Goal: Task Accomplishment & Management: Use online tool/utility

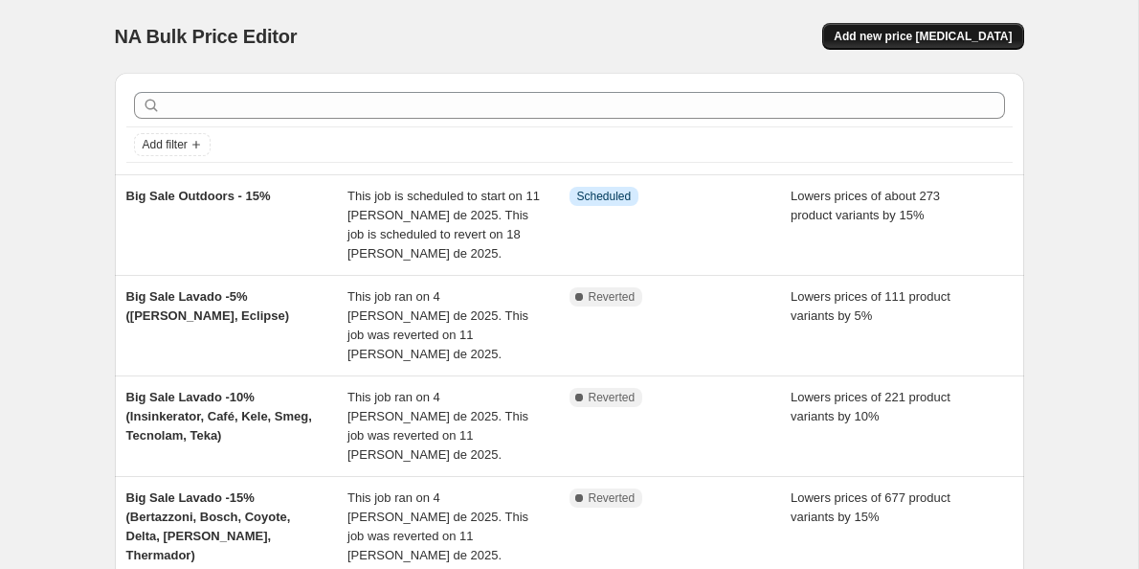
click at [903, 36] on span "Add new price [MEDICAL_DATA]" at bounding box center [923, 36] width 178 height 15
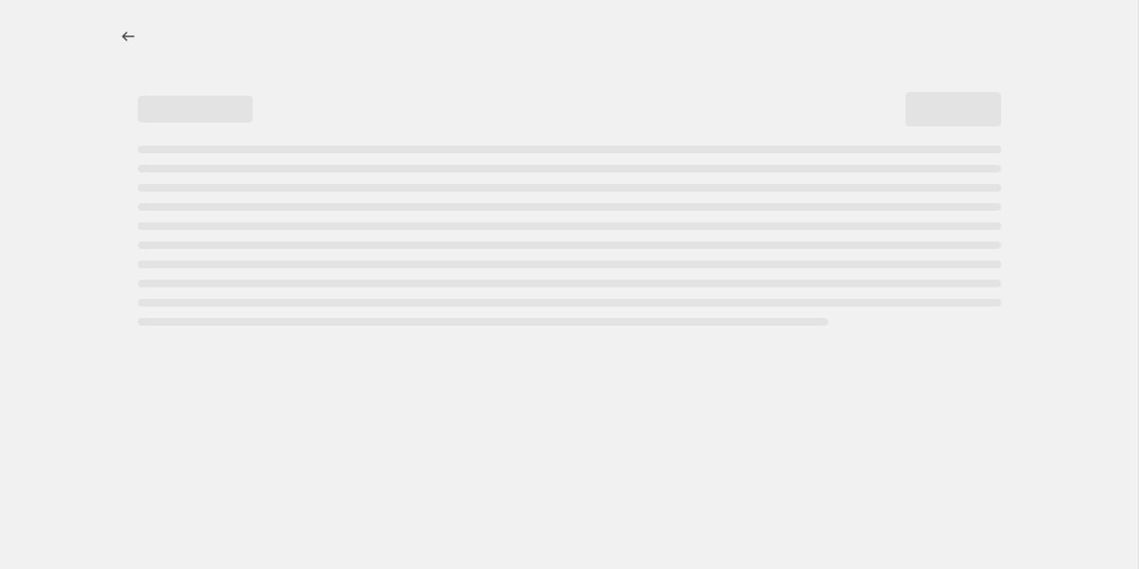
select select "percentage"
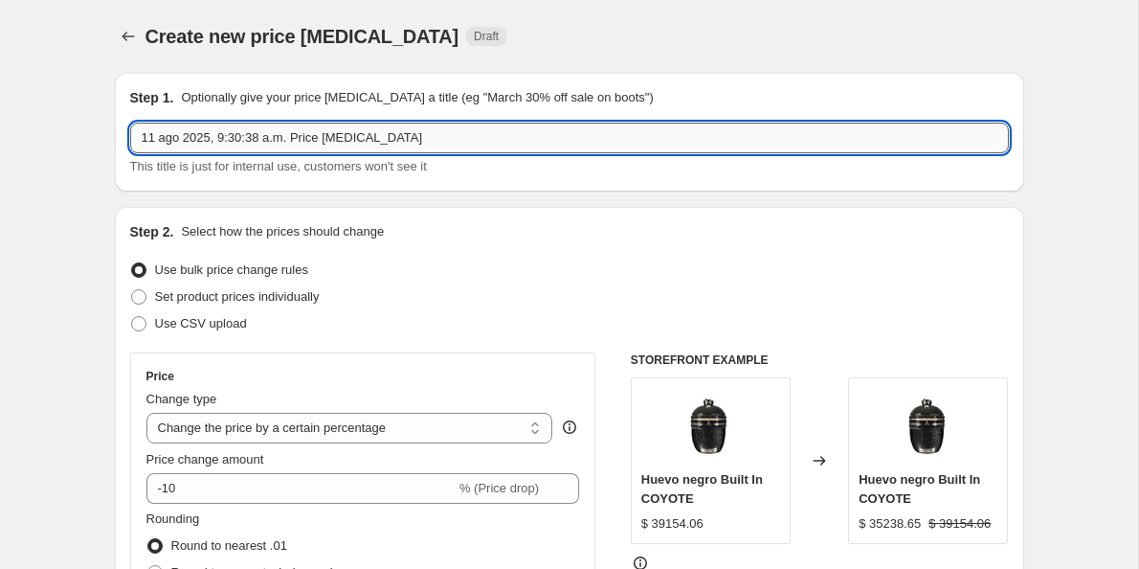
click at [227, 150] on input "11 ago 2025, 9:30:38 a.m. Price [MEDICAL_DATA]" at bounding box center [569, 138] width 879 height 31
click at [233, 134] on input "Big Sale Pequeños electrodomesticos -10%" at bounding box center [569, 138] width 879 height 31
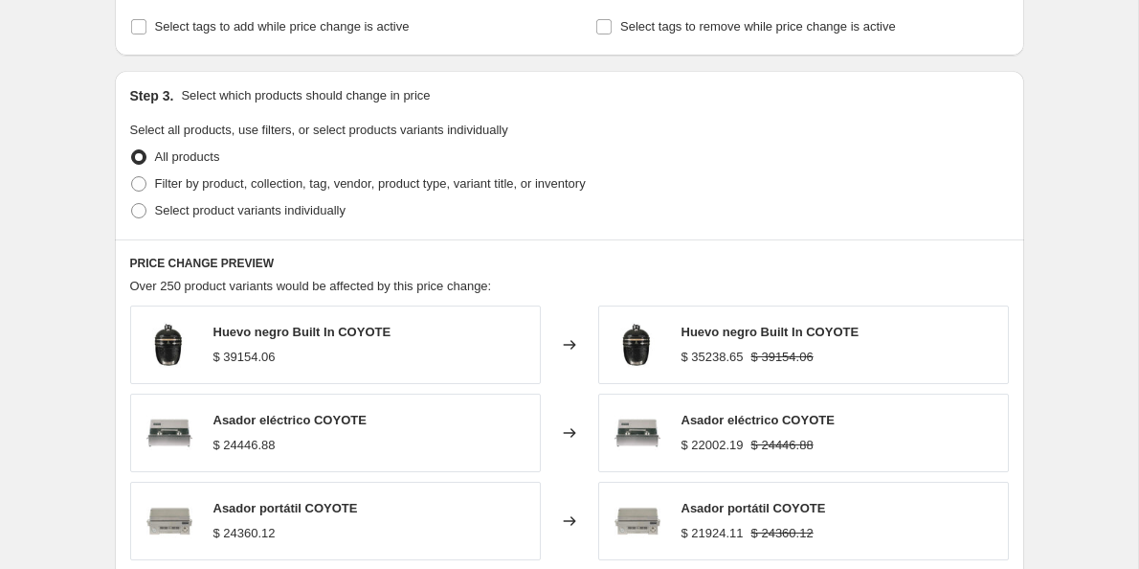
scroll to position [860, 0]
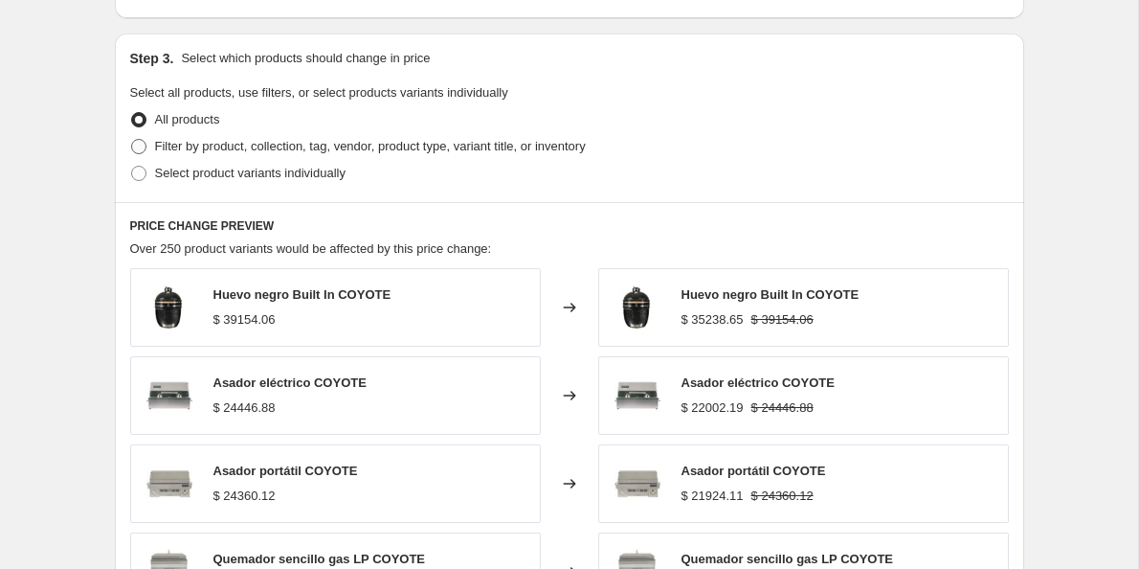
type input "Big Sale Electrodomésticos pequeños -10%"
click at [135, 151] on span at bounding box center [138, 146] width 15 height 15
click at [132, 140] on input "Filter by product, collection, tag, vendor, product type, variant title, or inv…" at bounding box center [131, 139] width 1 height 1
radio input "true"
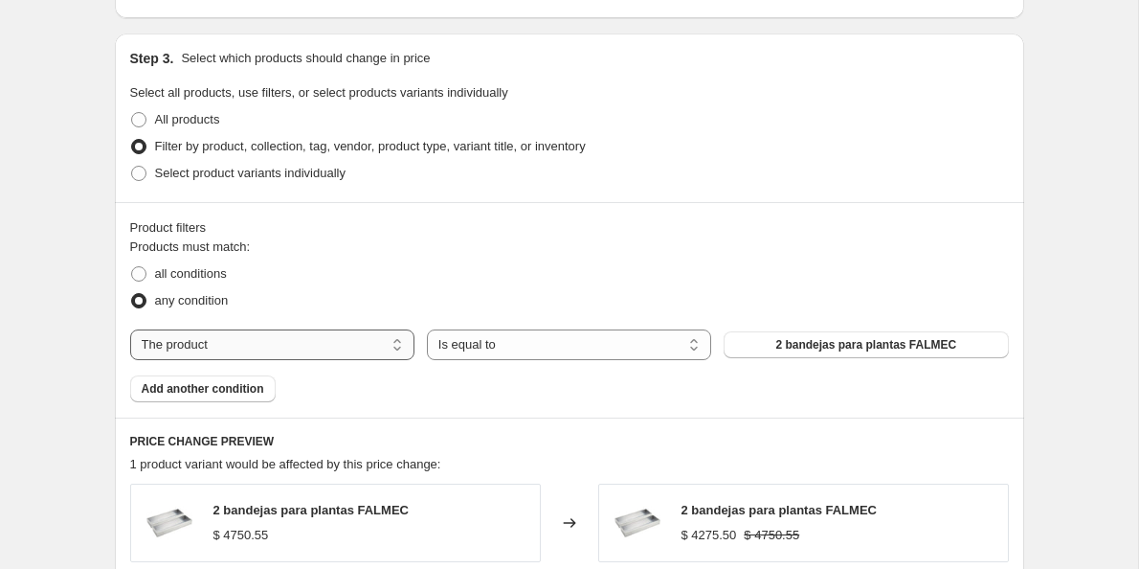
click at [232, 353] on select "The product The product's collection The product's tag The product's vendor The…" at bounding box center [272, 344] width 284 height 31
select select "collection"
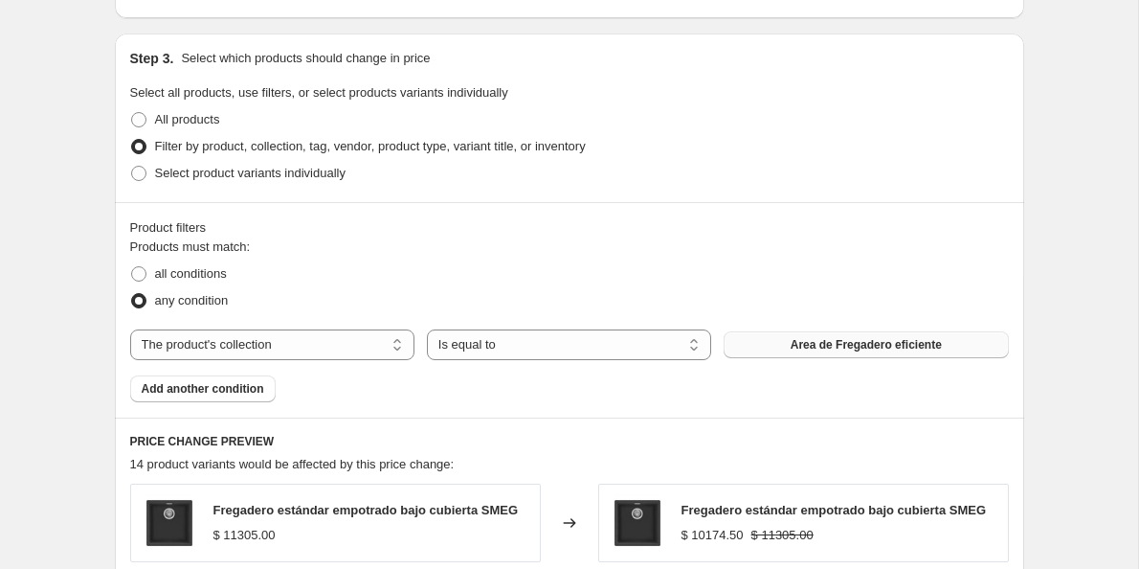
click at [800, 343] on span "Area de Fregadero eficiente" at bounding box center [866, 344] width 151 height 15
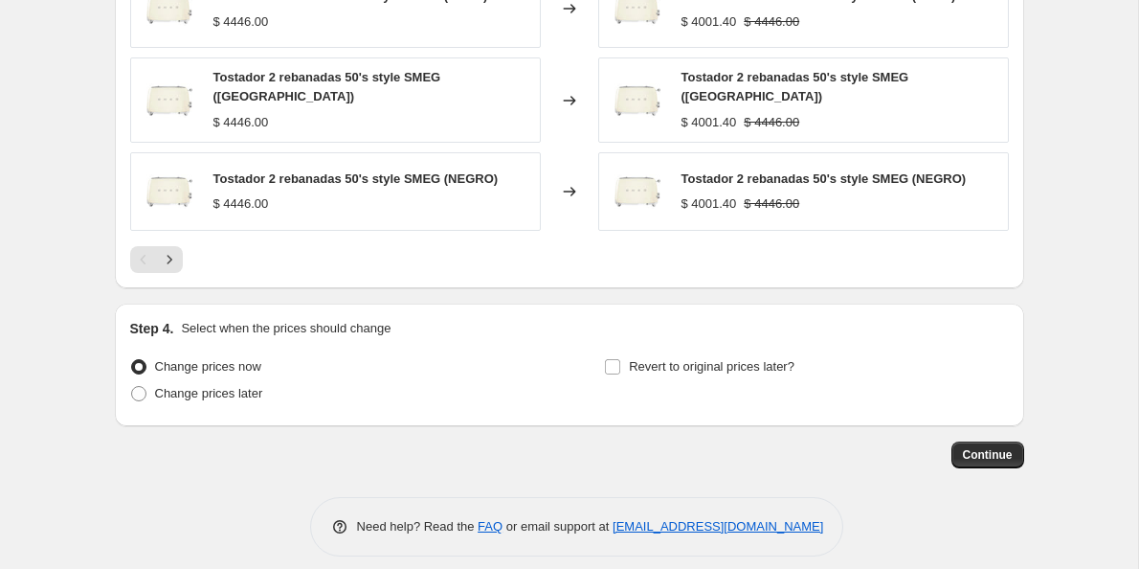
scroll to position [1560, 0]
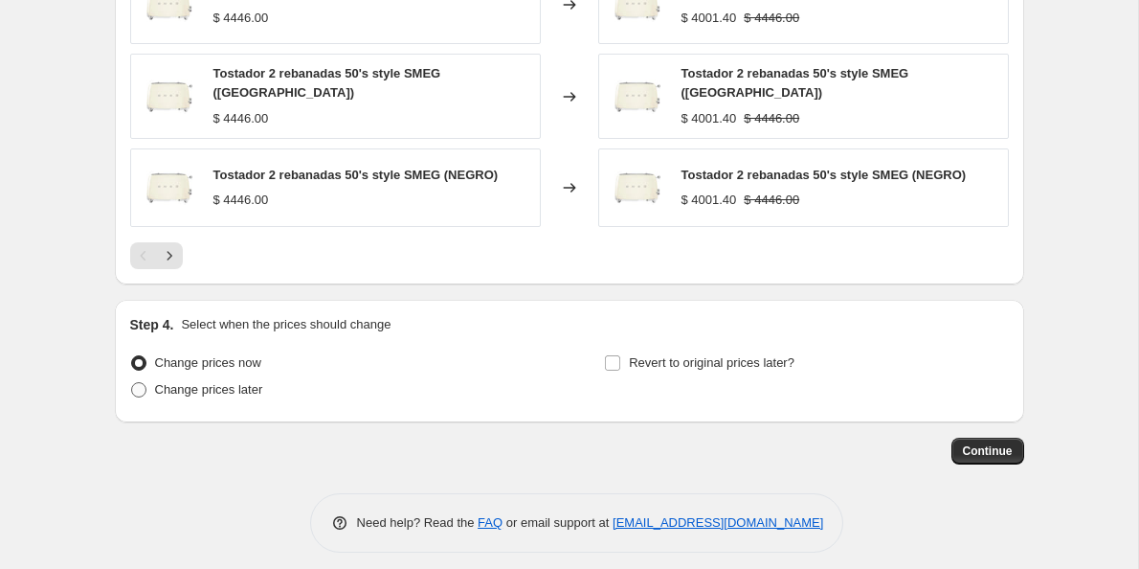
click at [142, 386] on label "Change prices later" at bounding box center [196, 389] width 133 height 27
click at [132, 383] on input "Change prices later" at bounding box center [131, 382] width 1 height 1
radio input "true"
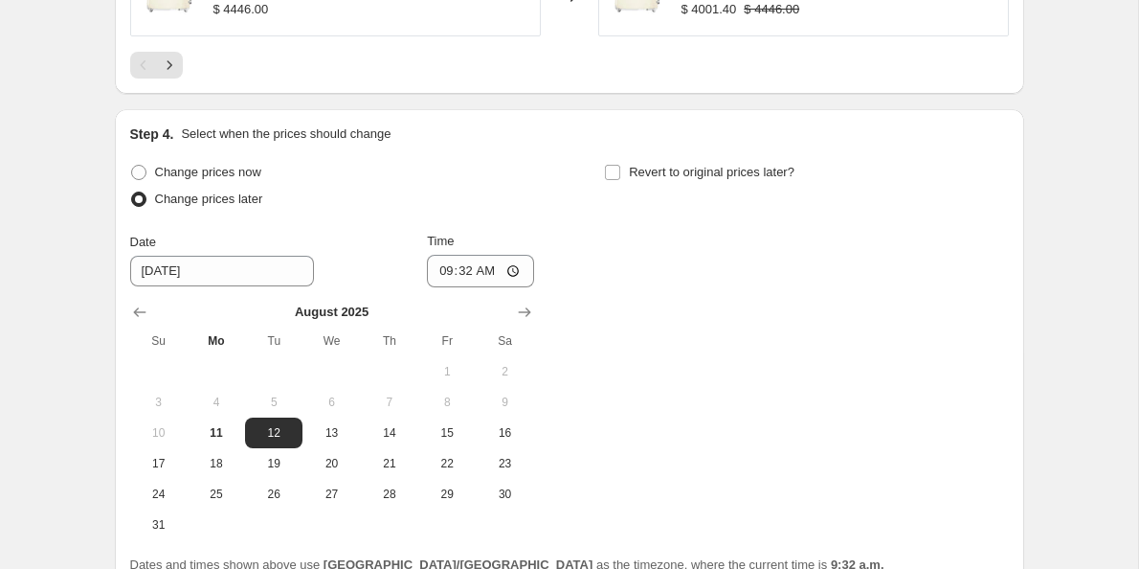
scroll to position [1784, 0]
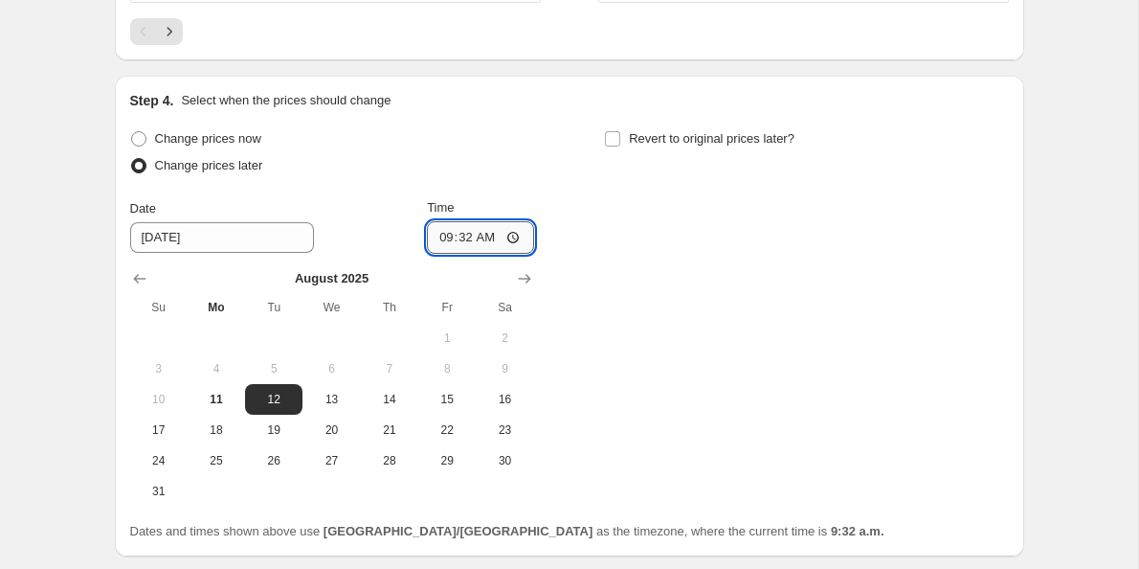
click at [435, 228] on input "09:32" at bounding box center [480, 237] width 107 height 33
type input "10:00"
click at [210, 397] on button "11" at bounding box center [216, 399] width 57 height 31
type input "[DATE]"
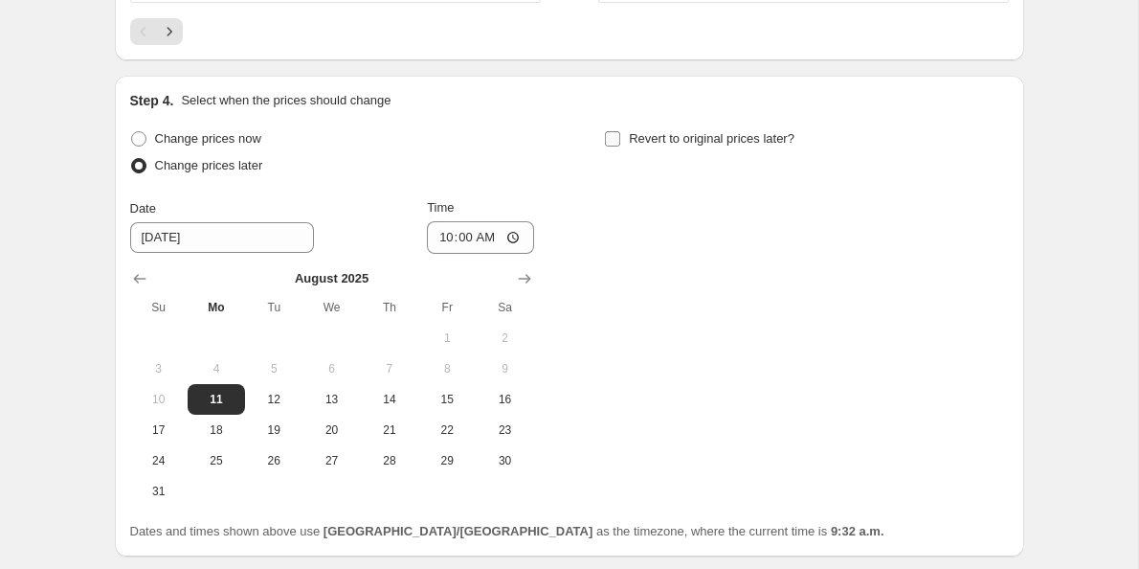
click at [616, 131] on input "Revert to original prices later?" at bounding box center [612, 138] width 15 height 15
checkbox input "true"
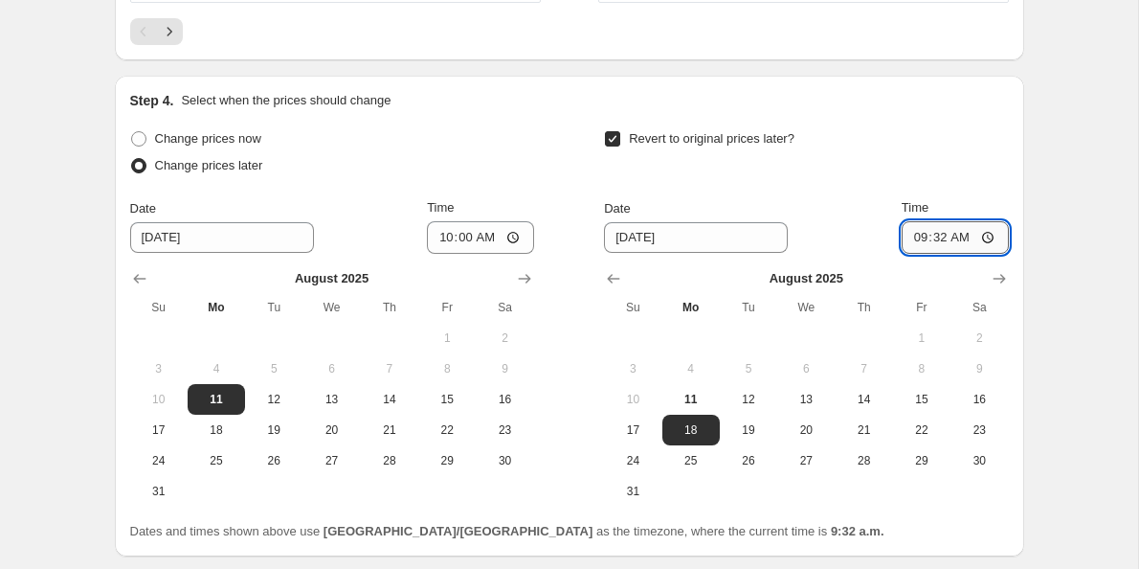
click at [907, 225] on input "09:32" at bounding box center [955, 237] width 107 height 33
type input "09:00"
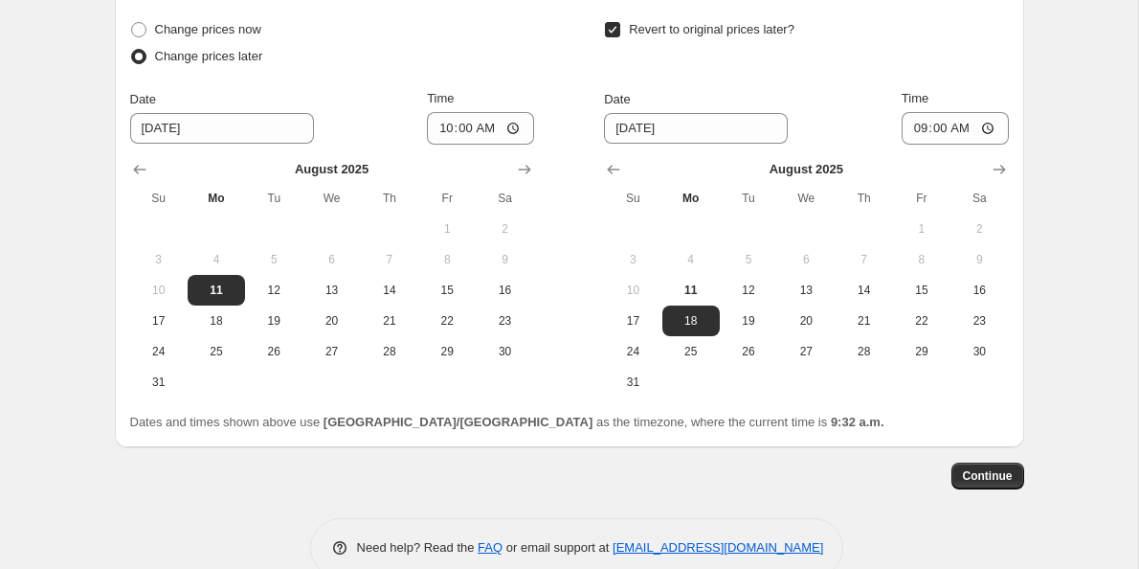
scroll to position [1918, 0]
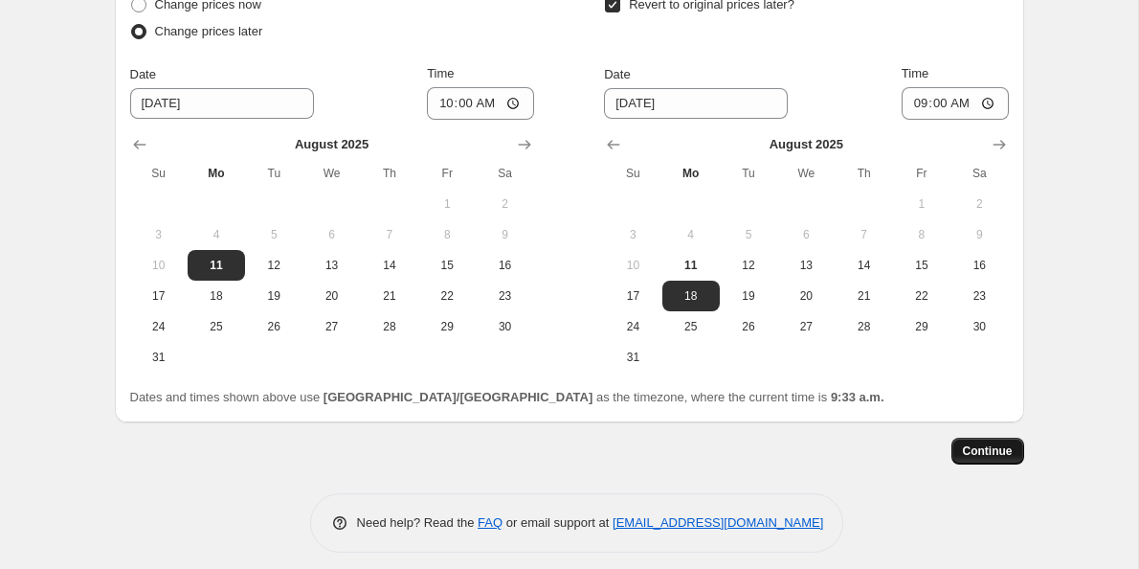
click at [982, 443] on span "Continue" at bounding box center [988, 450] width 50 height 15
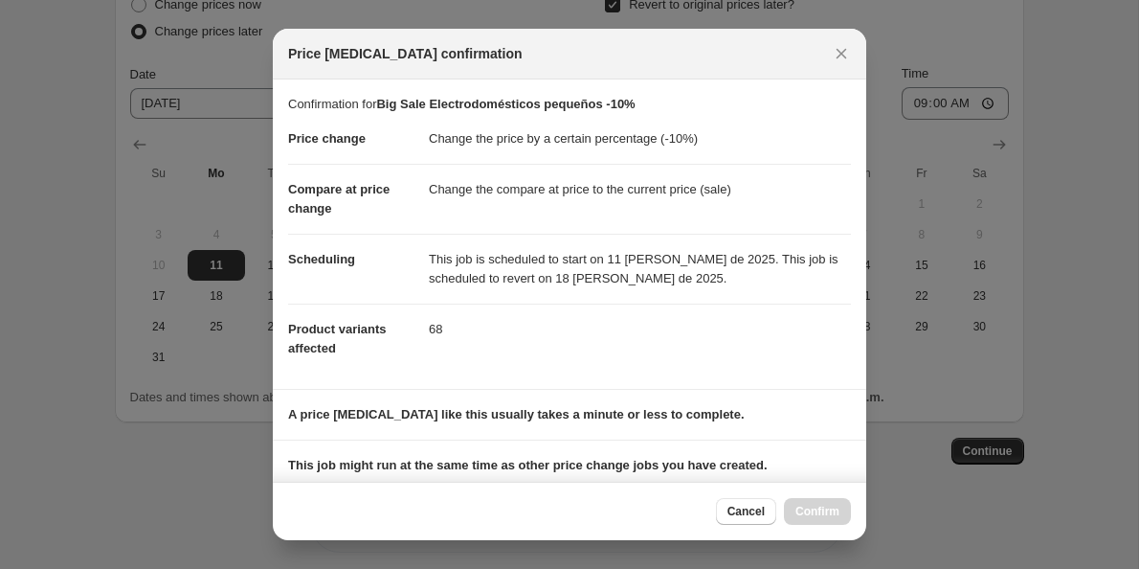
scroll to position [370, 0]
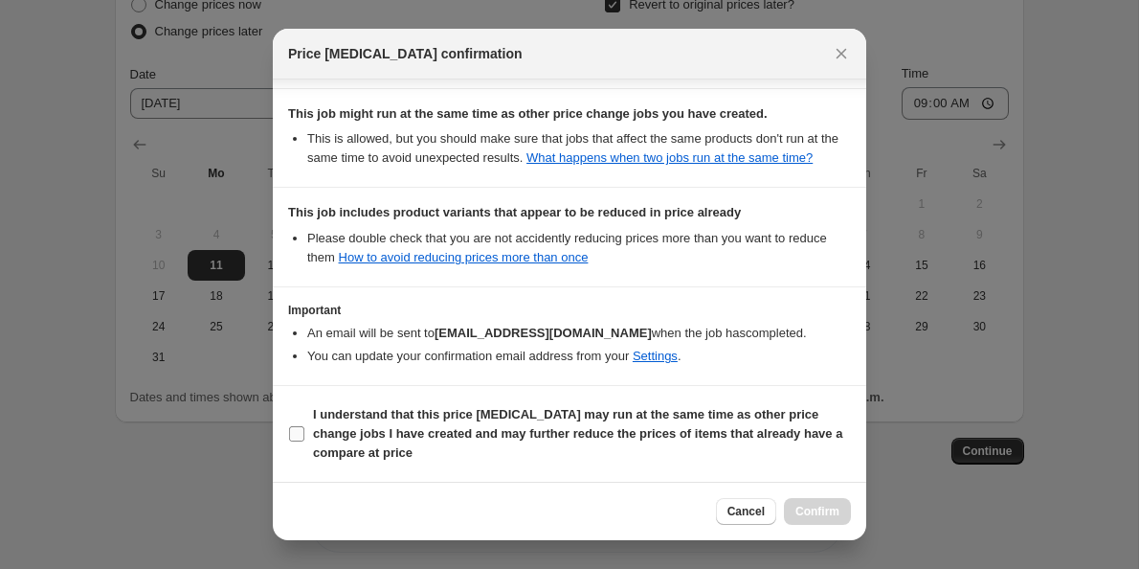
click at [292, 434] on input "I understand that this price [MEDICAL_DATA] may run at the same time as other p…" at bounding box center [296, 433] width 15 height 15
checkbox input "true"
click at [812, 507] on span "Confirm" at bounding box center [817, 510] width 44 height 15
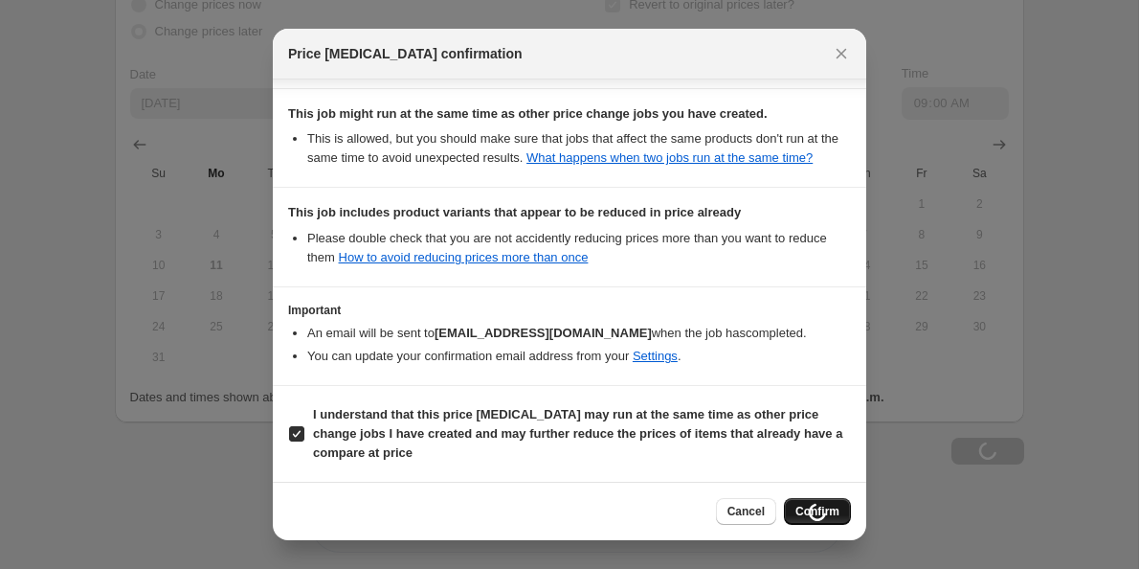
type input "Big Sale Electrodomésticos pequeños -10%"
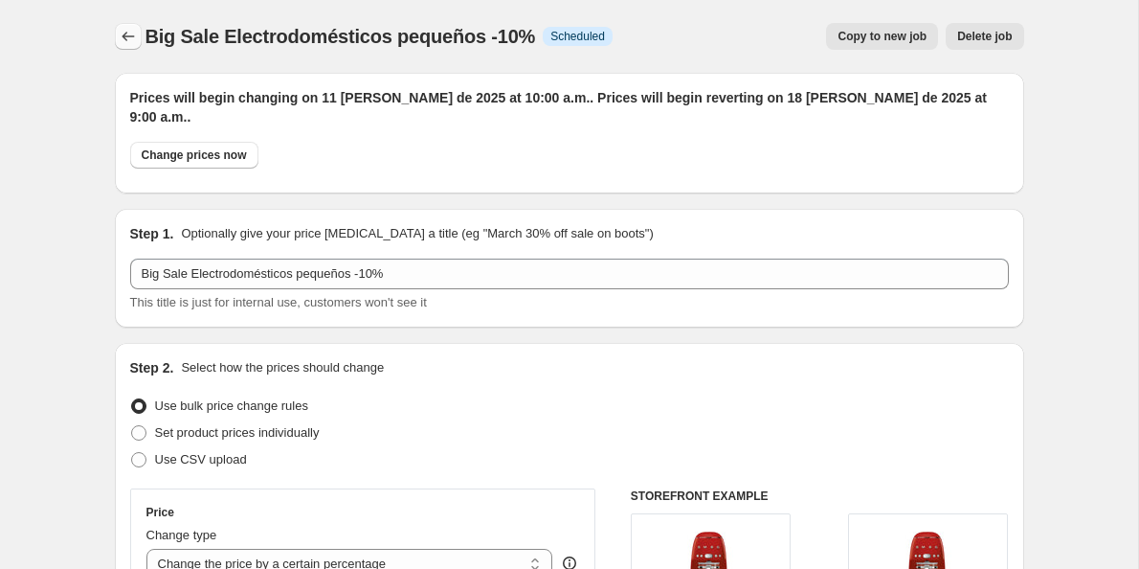
click at [130, 39] on icon "Price change jobs" at bounding box center [128, 36] width 19 height 19
